Goal: Ask a question: Seek information or help from site administrators or community

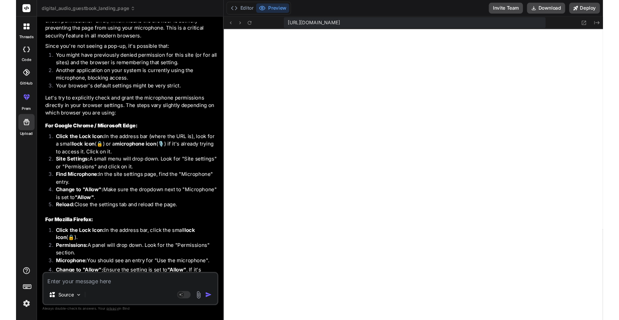
scroll to position [1325, 0]
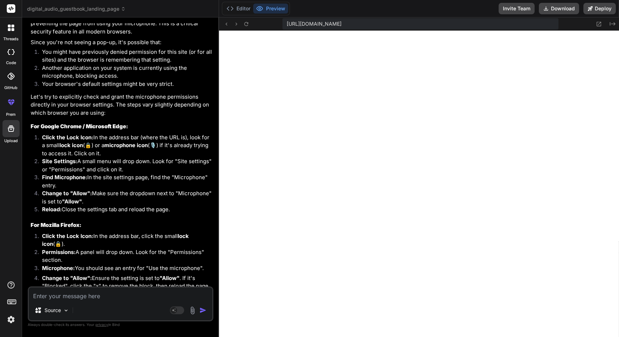
type textarea "x"
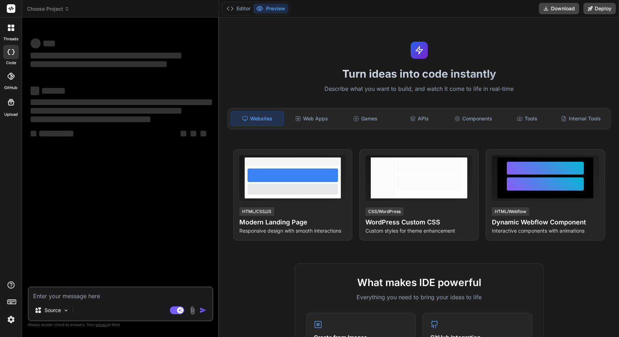
click at [111, 221] on div "‌ ‌ ‌ ‌ ‌ ‌ ‌ ‌ ‌ ‌ ‌ ‌ ‌ ‌" at bounding box center [121, 154] width 184 height 263
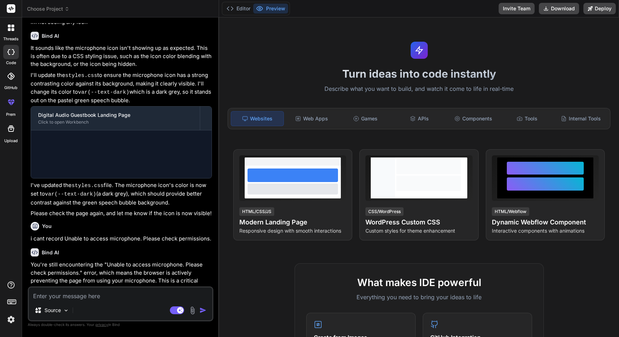
scroll to position [974, 0]
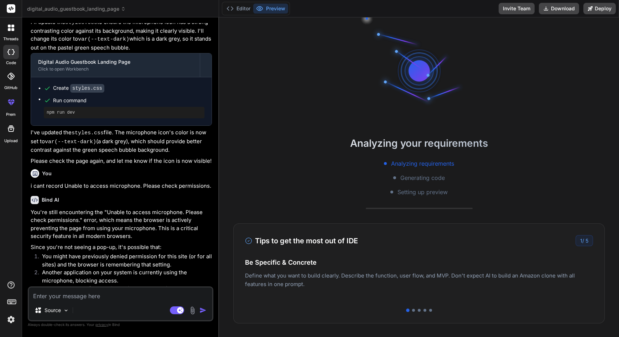
click at [275, 7] on button "Preview" at bounding box center [270, 9] width 35 height 10
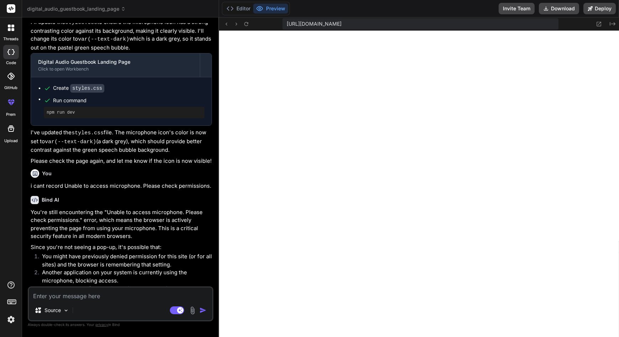
scroll to position [244, 0]
click at [597, 24] on icon at bounding box center [599, 24] width 5 height 5
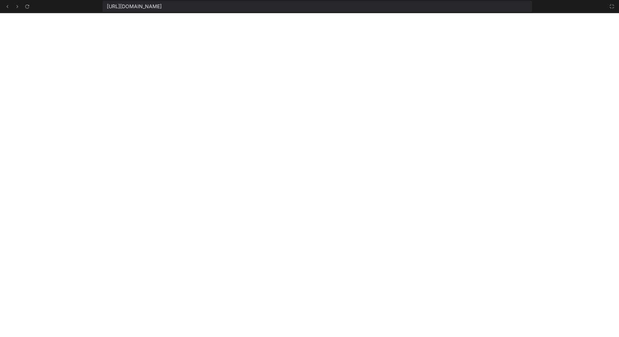
scroll to position [284, 0]
click at [611, 7] on icon at bounding box center [612, 6] width 4 height 4
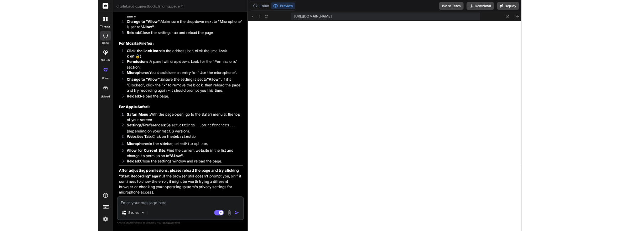
scroll to position [325, 0]
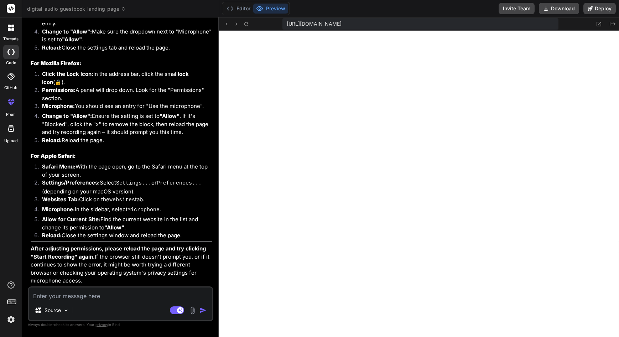
type textarea "x"
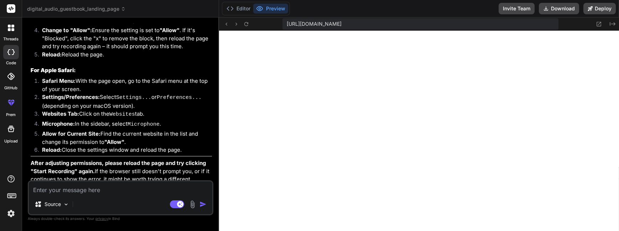
scroll to position [1460, 0]
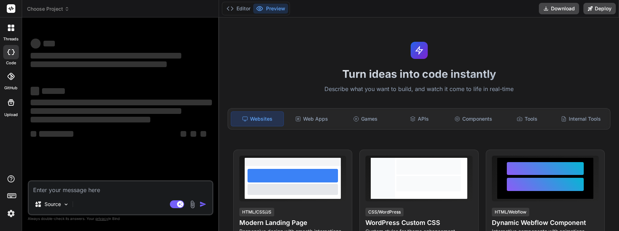
click at [60, 191] on textarea at bounding box center [120, 187] width 183 height 13
type textarea "x"
type textarea "i"
type textarea "x"
type textarea "i"
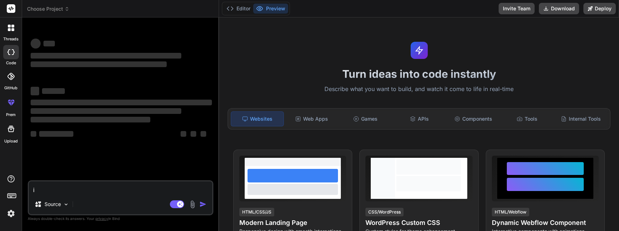
type textarea "x"
type textarea "i h"
type textarea "x"
type textarea "i ha"
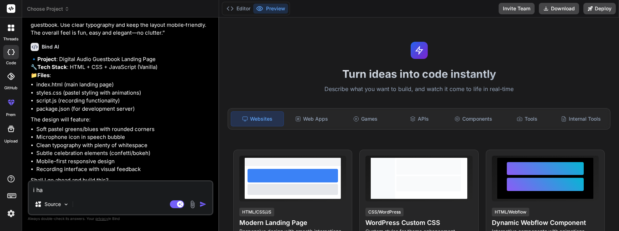
type textarea "x"
type textarea "i hav"
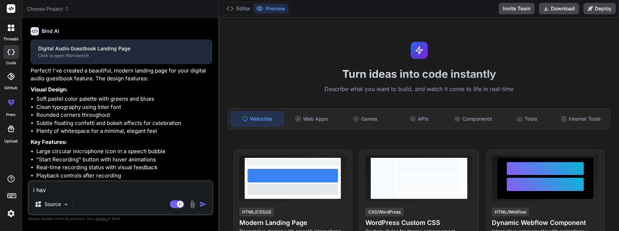
type textarea "x"
type textarea "i have"
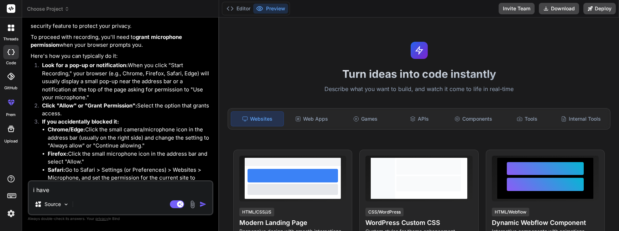
type textarea "x"
type textarea "i have"
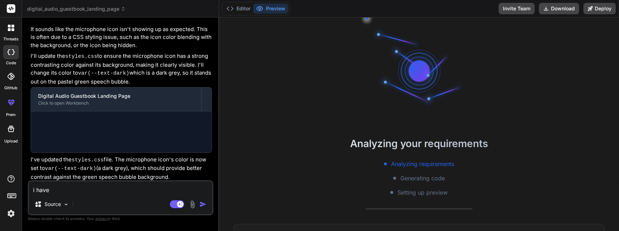
scroll to position [20, 0]
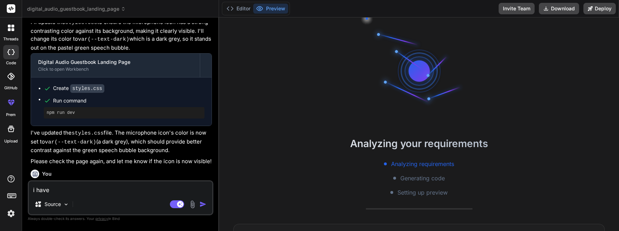
type textarea "x"
type textarea "i have m"
type textarea "x"
type textarea "i have ma"
type textarea "x"
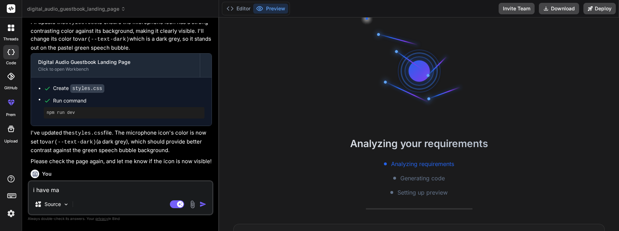
type textarea "i have mad"
type textarea "x"
type textarea "i have made"
type textarea "x"
type textarea "i have made"
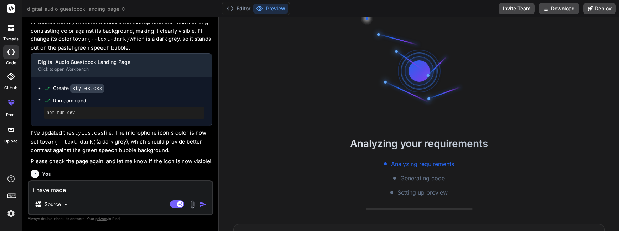
type textarea "x"
type textarea "i have made t"
type textarea "x"
type textarea "i have made th"
type textarea "x"
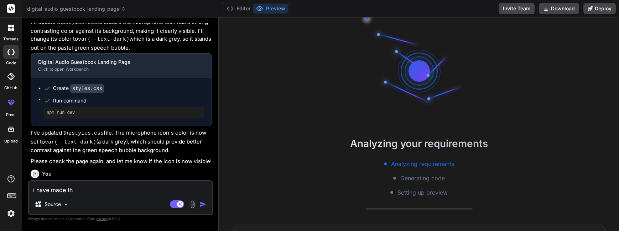
type textarea "i have made ths"
type textarea "x"
type textarea "i have made thsi"
type textarea "x"
type textarea "i have made thsi"
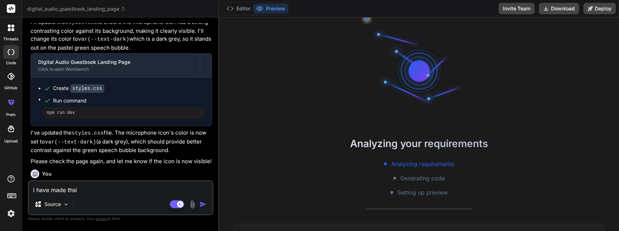
type textarea "x"
type textarea "i have made thsi"
type textarea "x"
type textarea "i have made ths"
type textarea "x"
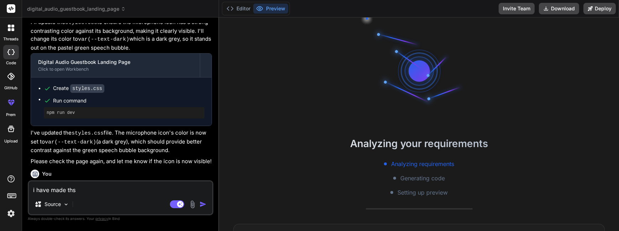
type textarea "i have made th"
type textarea "x"
type textarea "i have made t"
type textarea "x"
type textarea "i have made"
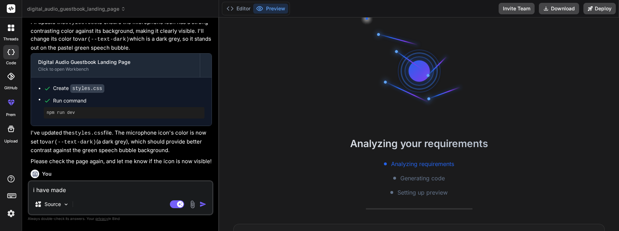
type textarea "x"
type textarea "i have made"
type textarea "x"
type textarea "i have mad"
type textarea "x"
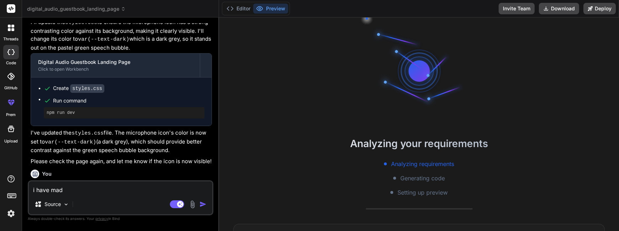
type textarea "i have ma"
type textarea "x"
type textarea "i have m"
type textarea "x"
type textarea "i have"
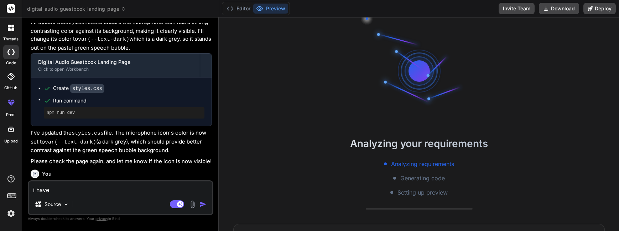
type textarea "x"
type textarea "i have"
type textarea "x"
type textarea "i hav"
type textarea "x"
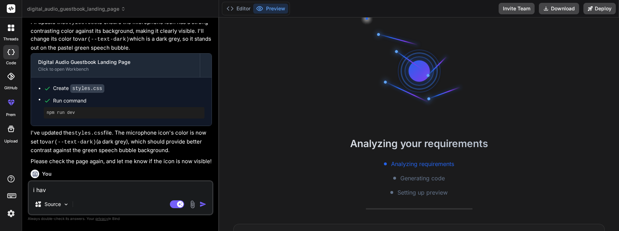
type textarea "i ha"
type textarea "x"
type textarea "i h"
type textarea "x"
type textarea "i"
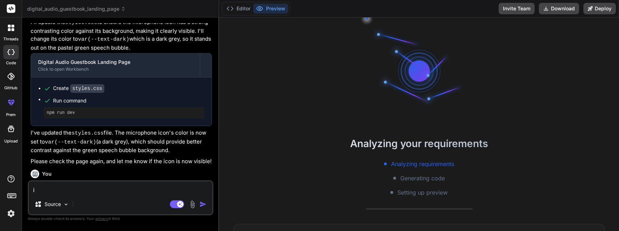
type textarea "x"
type textarea "i"
type textarea "x"
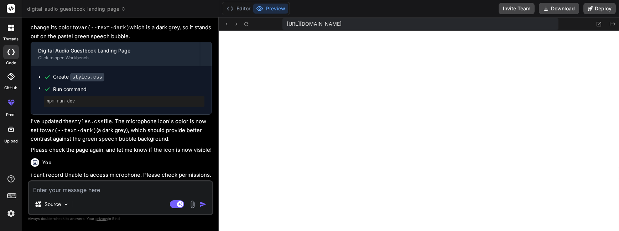
scroll to position [1117, 0]
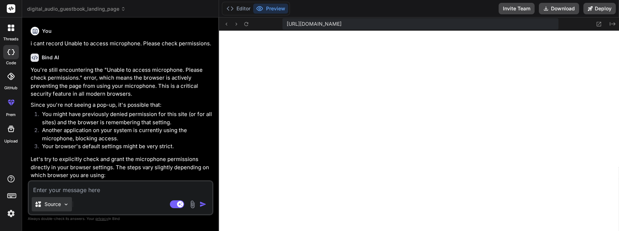
click at [49, 202] on p "Source" at bounding box center [53, 203] width 16 height 7
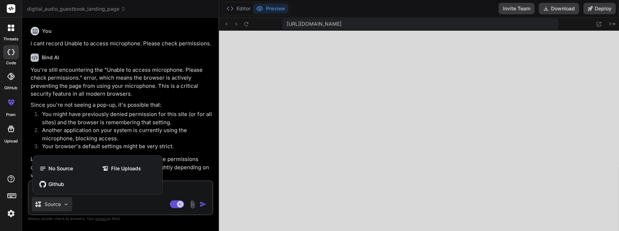
click at [164, 113] on div at bounding box center [309, 115] width 619 height 231
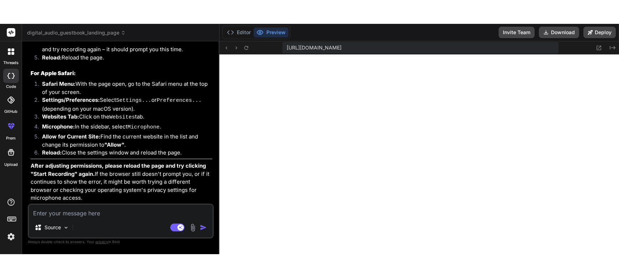
scroll to position [1460, 0]
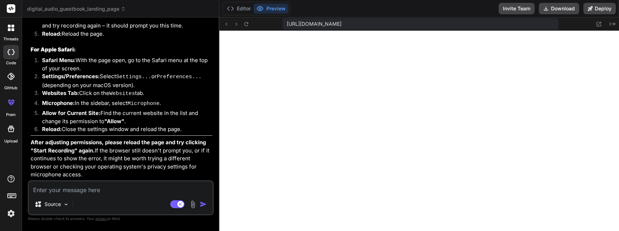
drag, startPoint x: 219, startPoint y: 141, endPoint x: 205, endPoint y: 139, distance: 14.5
click at [205, 139] on div "Custom Bot Bind AI Web Search Created with Pixso. Code Generator You A modern, …" at bounding box center [120, 123] width 197 height 213
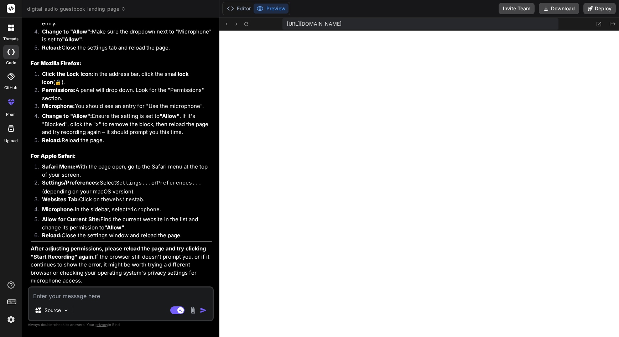
scroll to position [1353, 0]
click at [93, 230] on div "Source Agent Mode. When this toggle is activated, AI automatically makes decisi…" at bounding box center [121, 303] width 186 height 35
click at [95, 230] on textarea at bounding box center [121, 294] width 184 height 13
type textarea "x"
type textarea "i"
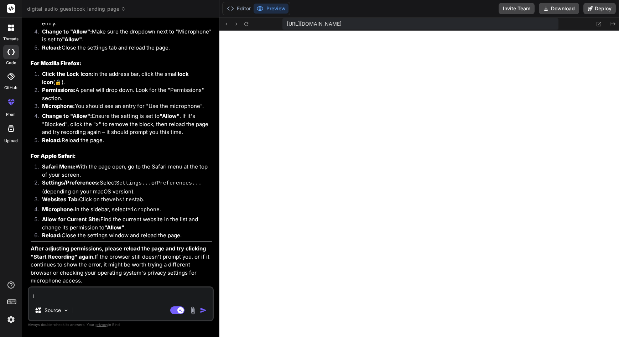
type textarea "x"
type textarea "i"
type textarea "x"
type textarea "i s"
type textarea "x"
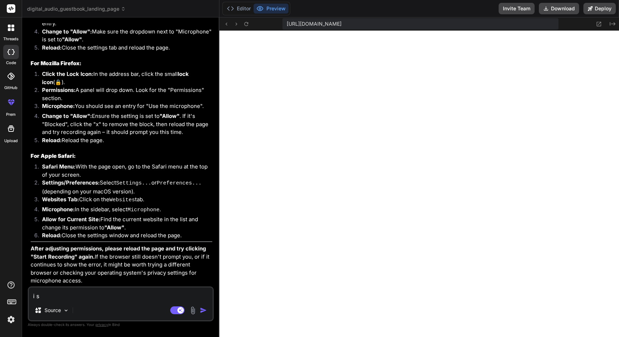
type textarea "i st"
type textarea "x"
type textarea "i sti"
type textarea "x"
type textarea "i stil"
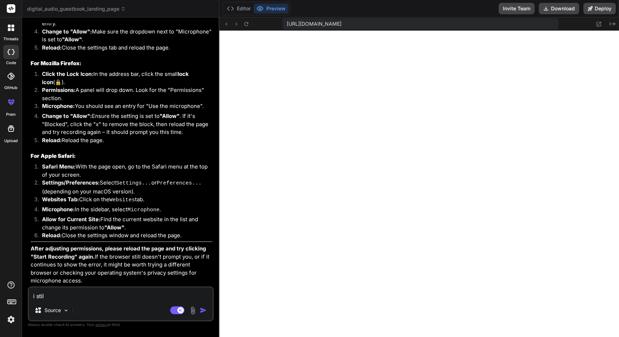
type textarea "x"
type textarea "i stil"
type textarea "x"
type textarea "i stil l"
type textarea "x"
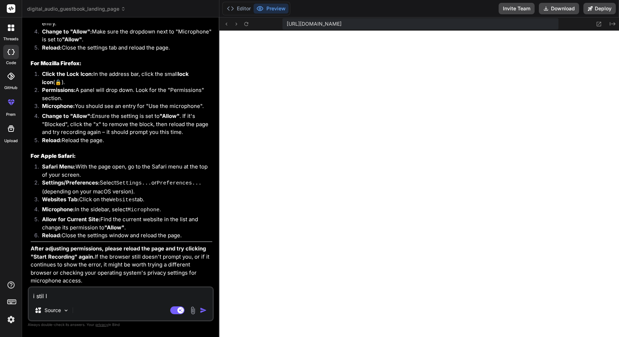
type textarea "i stil lc"
type textarea "x"
type textarea "i stil lca"
type textarea "x"
type textarea "i stil lcan"
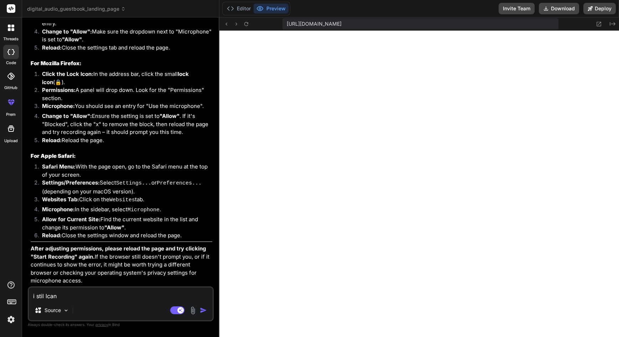
type textarea "x"
type textarea "i stil lcant"
type textarea "x"
type textarea "i stil lcant"
type textarea "x"
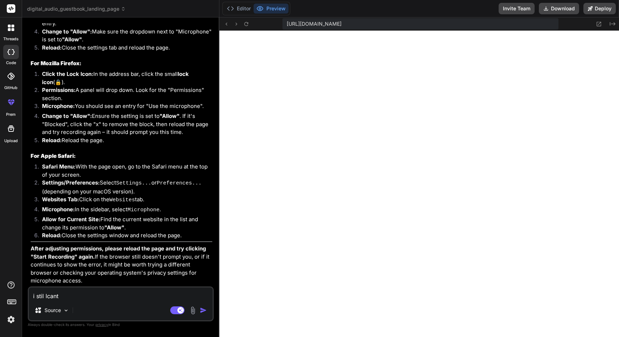
type textarea "i stil lcant g"
type textarea "x"
type textarea "i stil lcant ge"
type textarea "x"
type textarea "i stil lcant get"
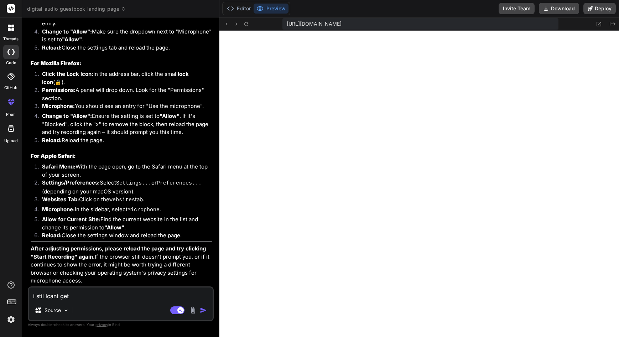
type textarea "x"
type textarea "i stil lcant get"
type textarea "x"
type textarea "i stil lcant get i"
type textarea "x"
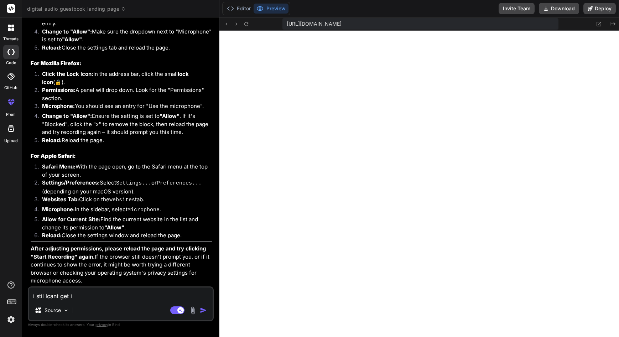
type textarea "i stil lcant get it"
type textarea "x"
type textarea "i stil lcant get it"
type textarea "x"
type textarea "i stil lcant get it t"
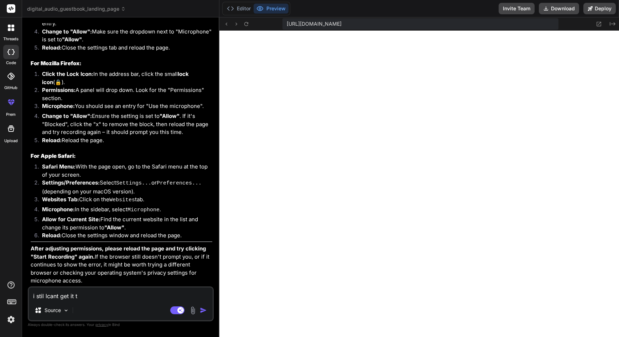
type textarea "x"
type textarea "i stil lcant get it to"
type textarea "x"
type textarea "i stil lcant get it to"
type textarea "x"
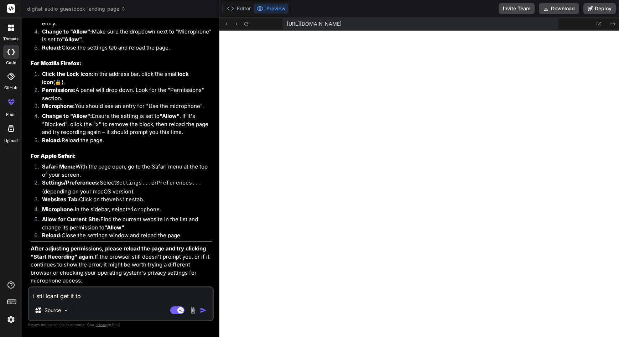
type textarea "i stil lcant get it to a"
type textarea "x"
type textarea "i stil lcant get it to ac"
type textarea "x"
type textarea "i stil lcant get it to acc"
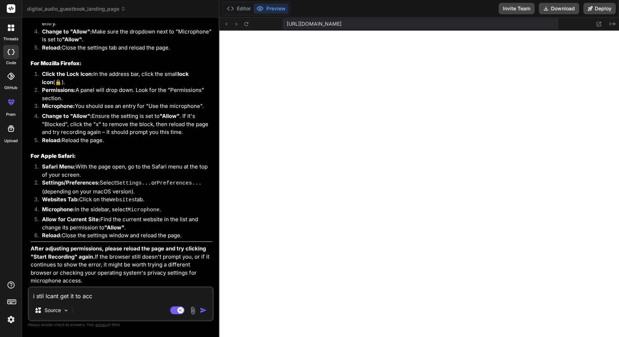
type textarea "x"
type textarea "i stil lcant get it to acce"
type textarea "x"
type textarea "i stil lcant get it to acces"
type textarea "x"
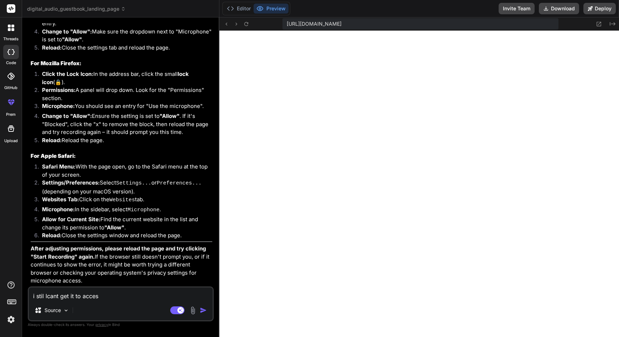
type textarea "i stil lcant get it to access"
type textarea "x"
type textarea "i stil lcant get it to access"
type textarea "x"
type textarea "i stil lcant get it to access m"
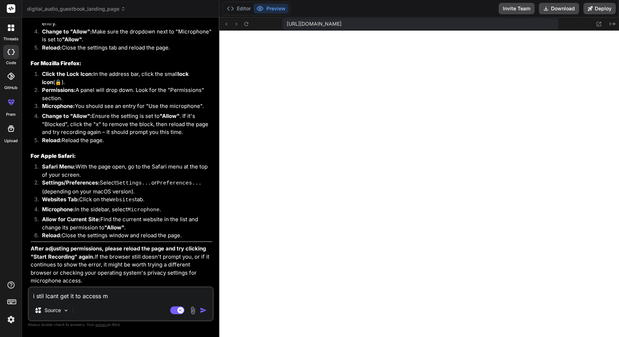
type textarea "x"
type textarea "i stil lcant get it to access mi"
type textarea "x"
type textarea "i stil lcant get it to access mic"
type textarea "x"
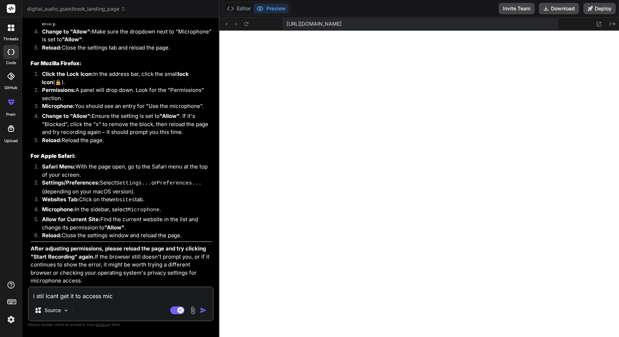
type textarea "i stil lcant get it to access micr"
type textarea "x"
type textarea "i stil lcant get it to access micro"
type textarea "x"
type textarea "i stil lcant get it to access microp"
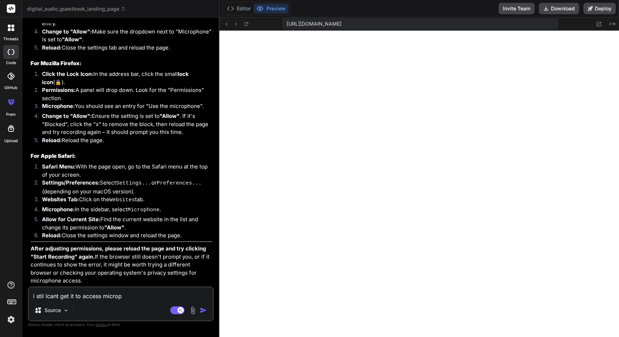
type textarea "x"
type textarea "i stil lcant get it to access microph"
type textarea "x"
type textarea "i stil lcant get it to access micropho"
type textarea "x"
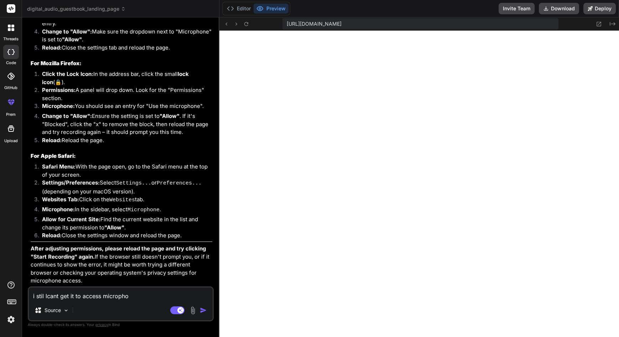
type textarea "i stil lcant get it to access microphoe"
type textarea "x"
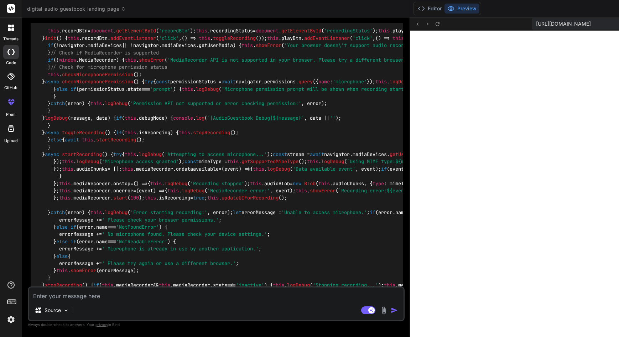
scroll to position [1458, 0]
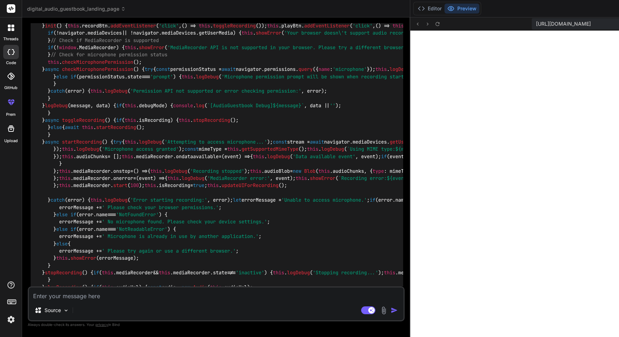
type textarea "x"
